Goal: Task Accomplishment & Management: Use online tool/utility

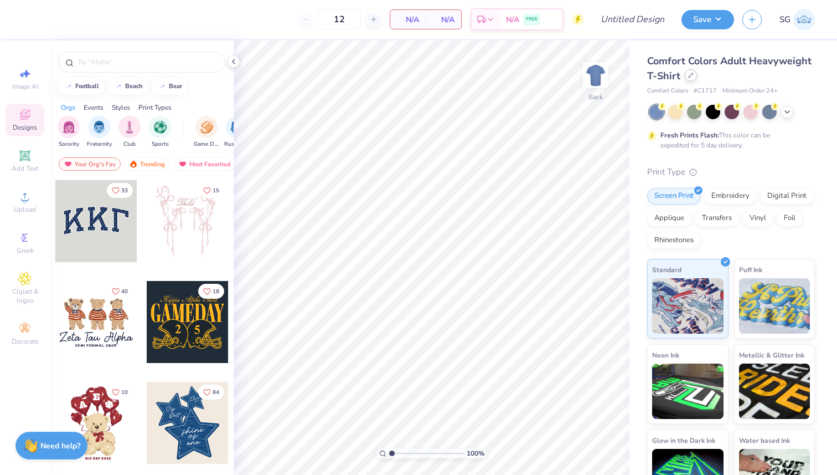
click at [687, 77] on div at bounding box center [691, 75] width 12 height 12
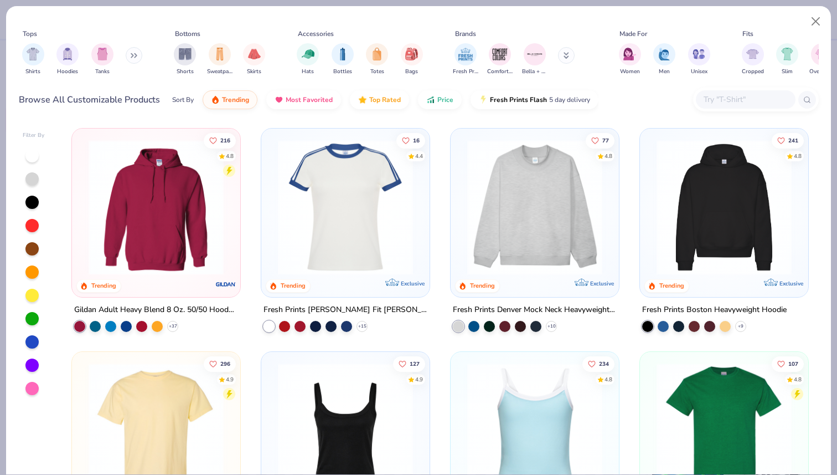
click at [193, 208] on img at bounding box center [156, 207] width 146 height 135
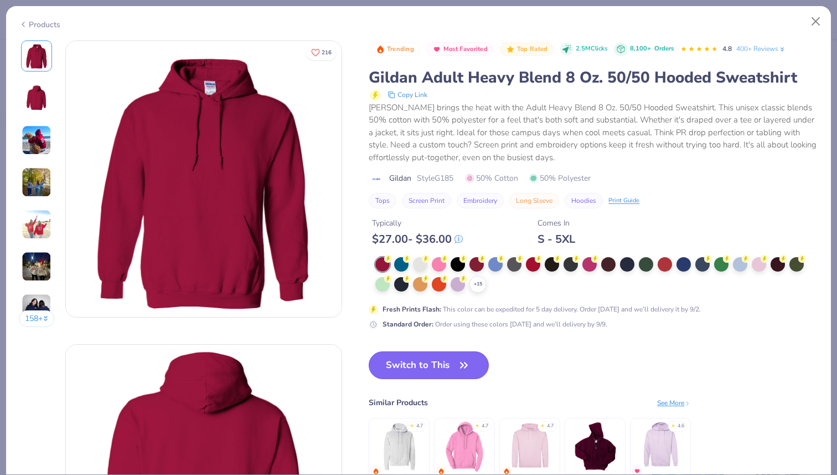
click at [459, 369] on icon "button" at bounding box center [464, 365] width 16 height 16
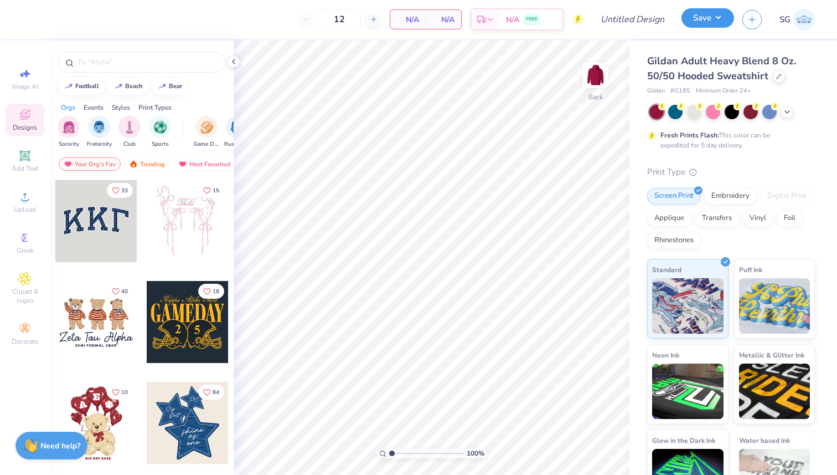
click at [719, 18] on button "Save" at bounding box center [708, 17] width 53 height 19
